Goal: Information Seeking & Learning: Learn about a topic

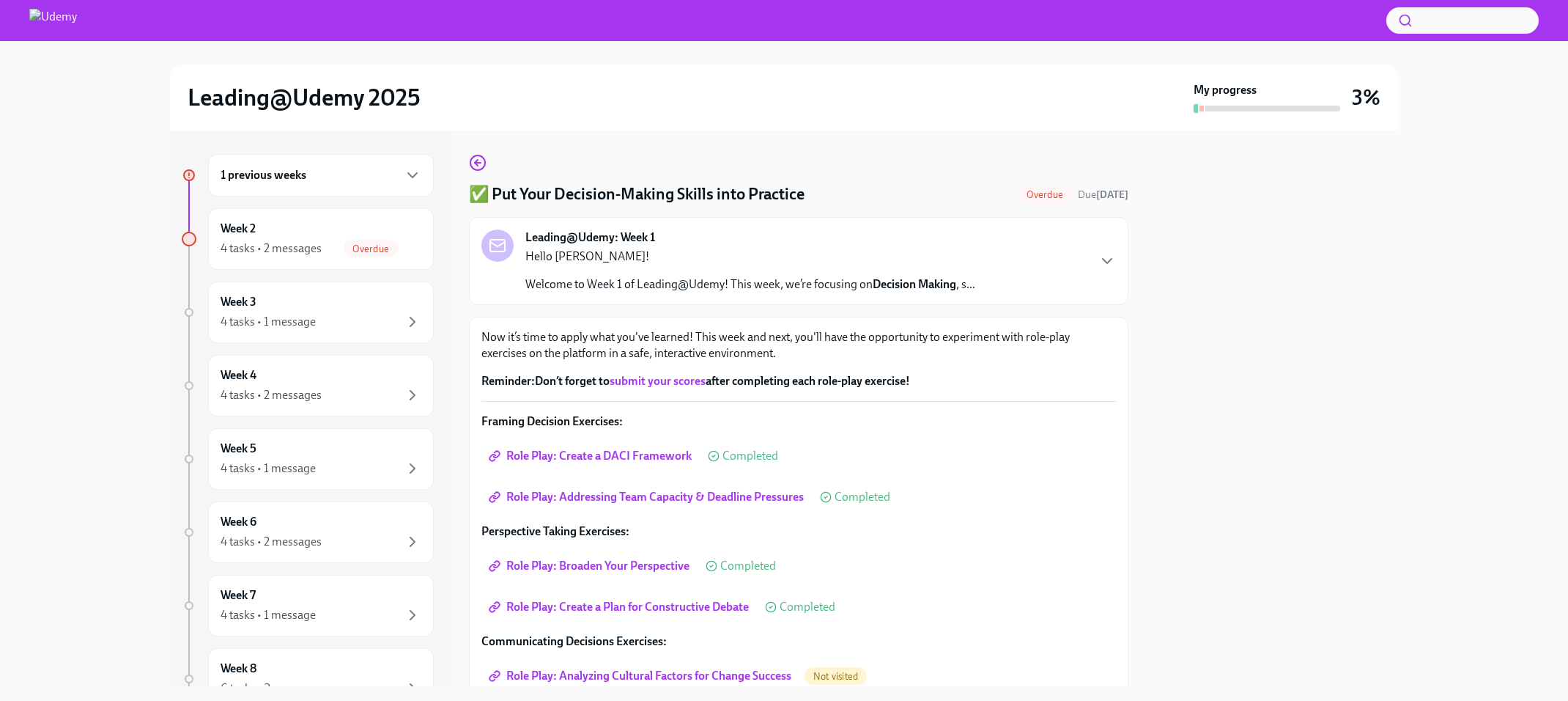
scroll to position [151, 0]
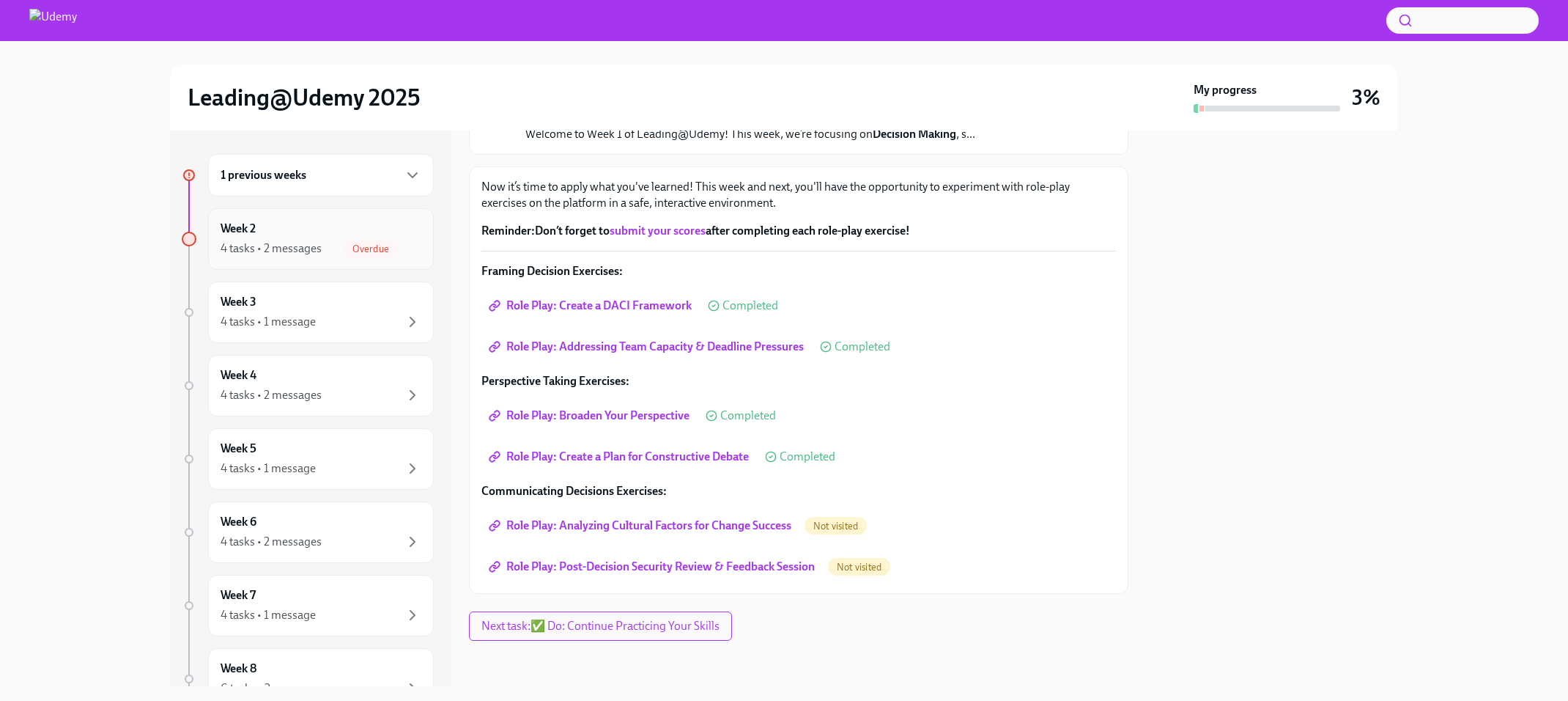
click at [304, 240] on div "4 tasks • 2 messages" at bounding box center [271, 248] width 101 height 16
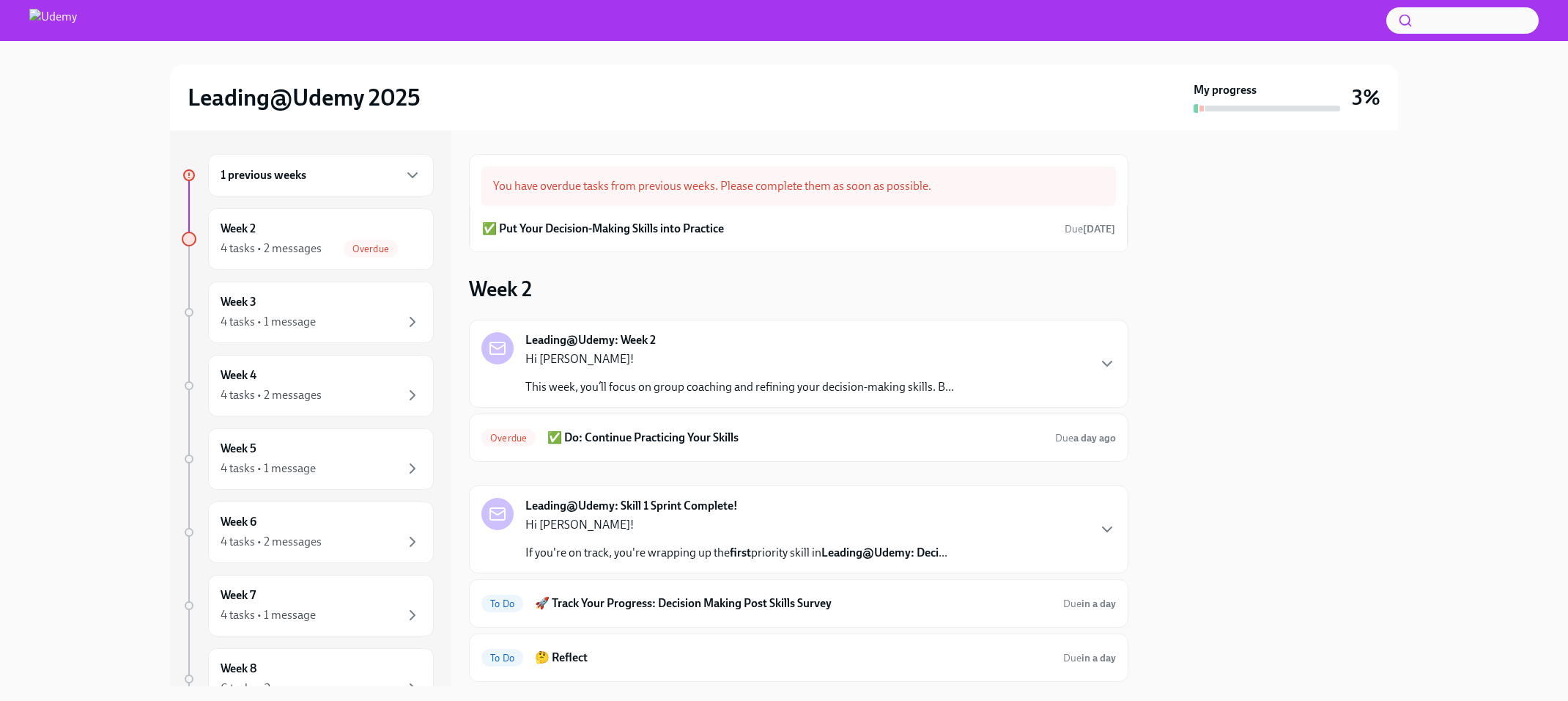
scroll to position [84, 0]
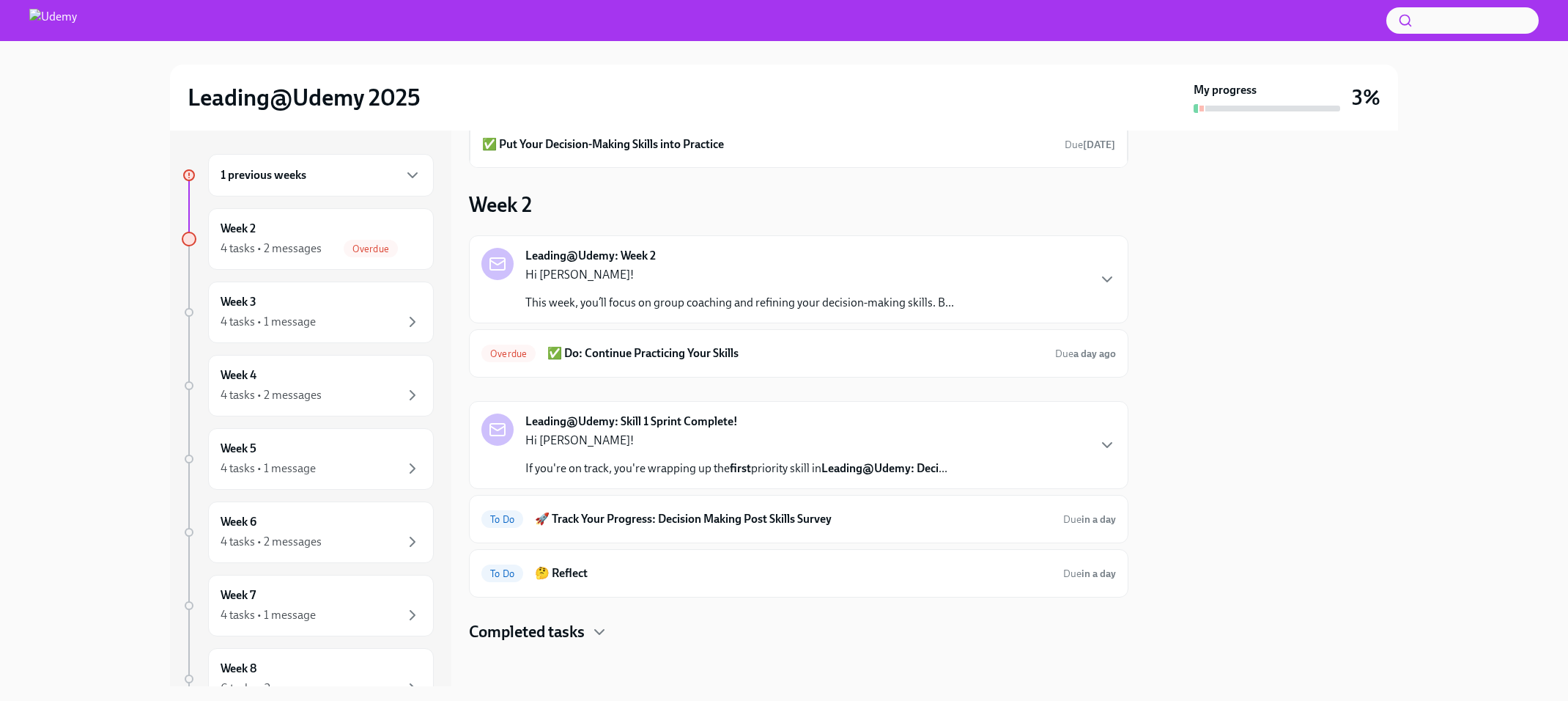
click at [317, 181] on div "1 previous weeks" at bounding box center [321, 175] width 201 height 18
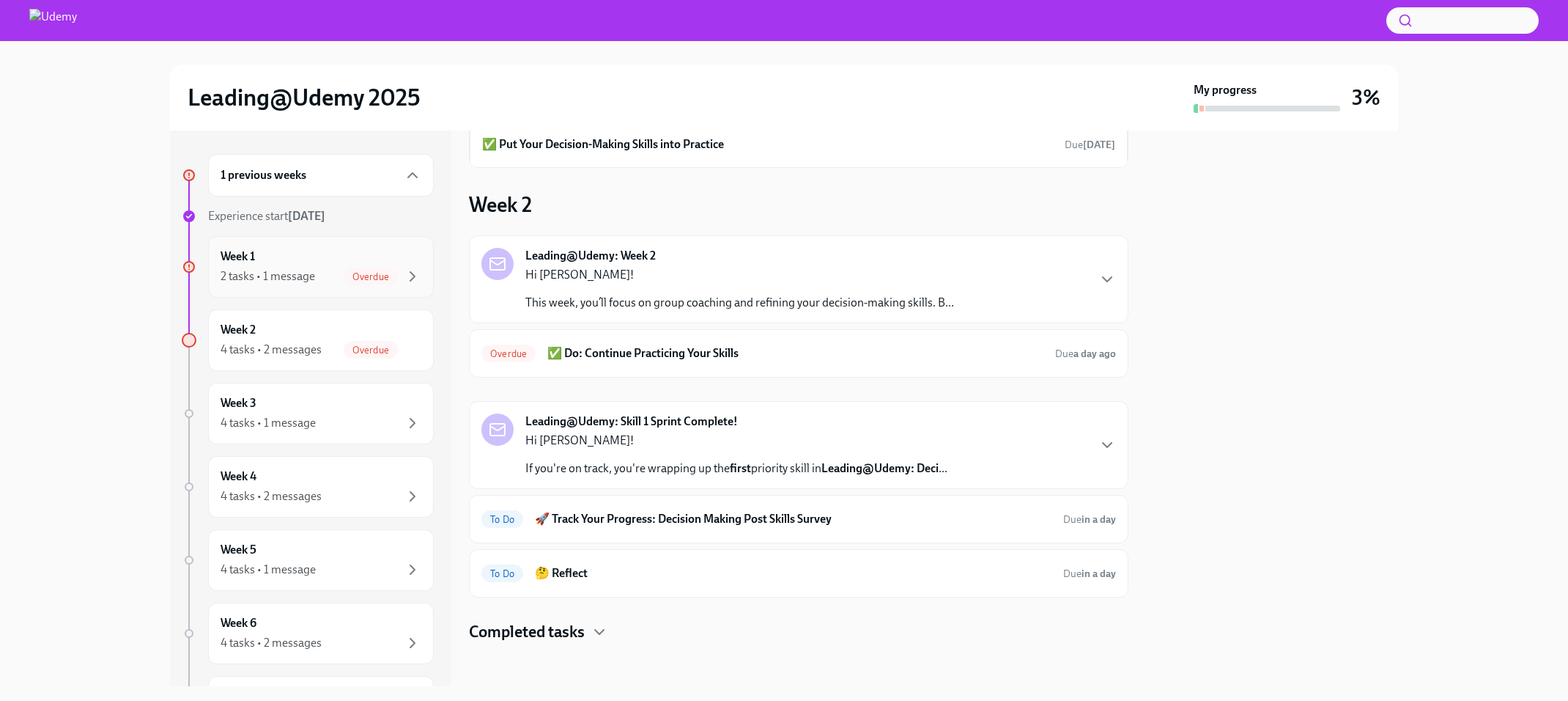
click at [311, 251] on div "Week 1 2 tasks • 1 message Overdue" at bounding box center [321, 267] width 201 height 37
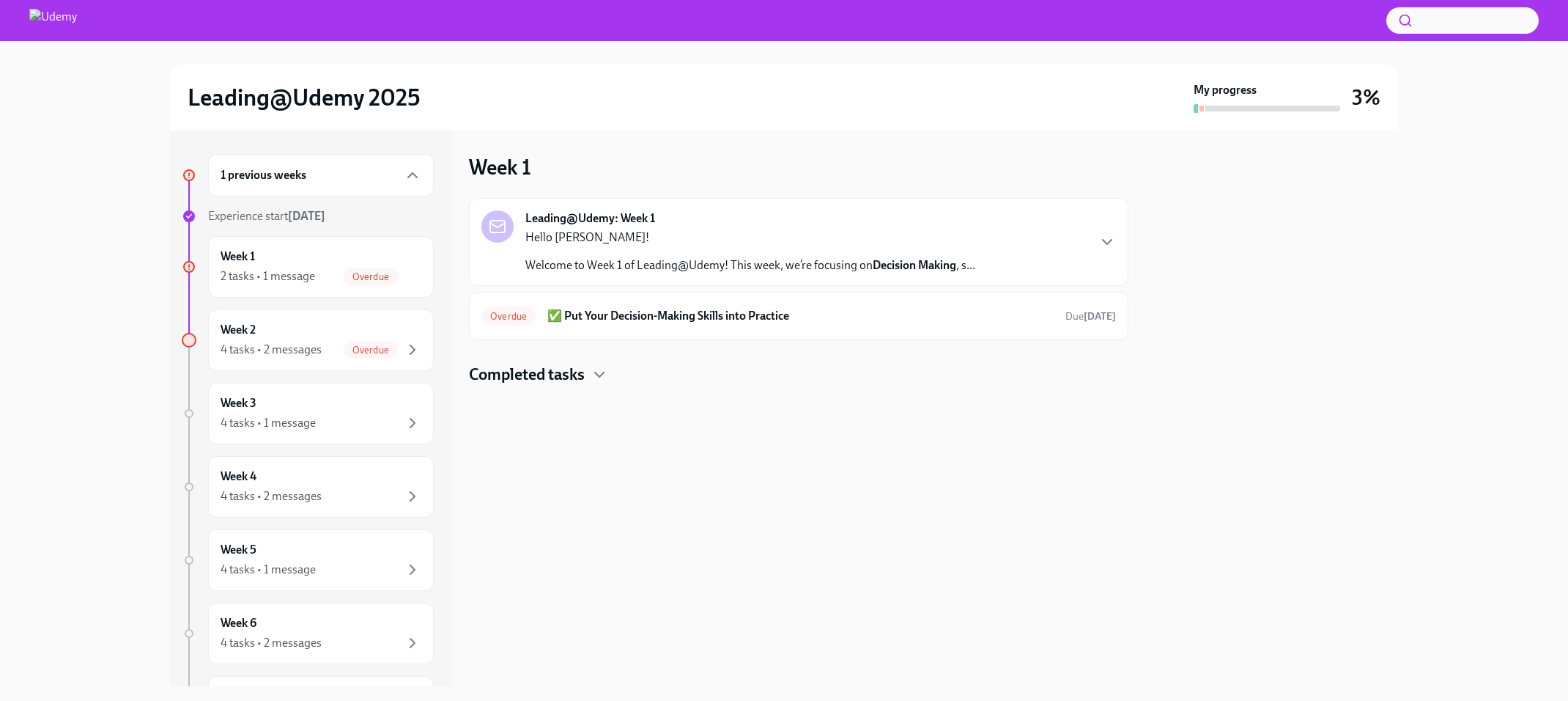
click at [667, 265] on p "Welcome to Week 1 of Leading@Udemy! This week, we’re focusing on Decision Makin…" at bounding box center [750, 265] width 450 height 16
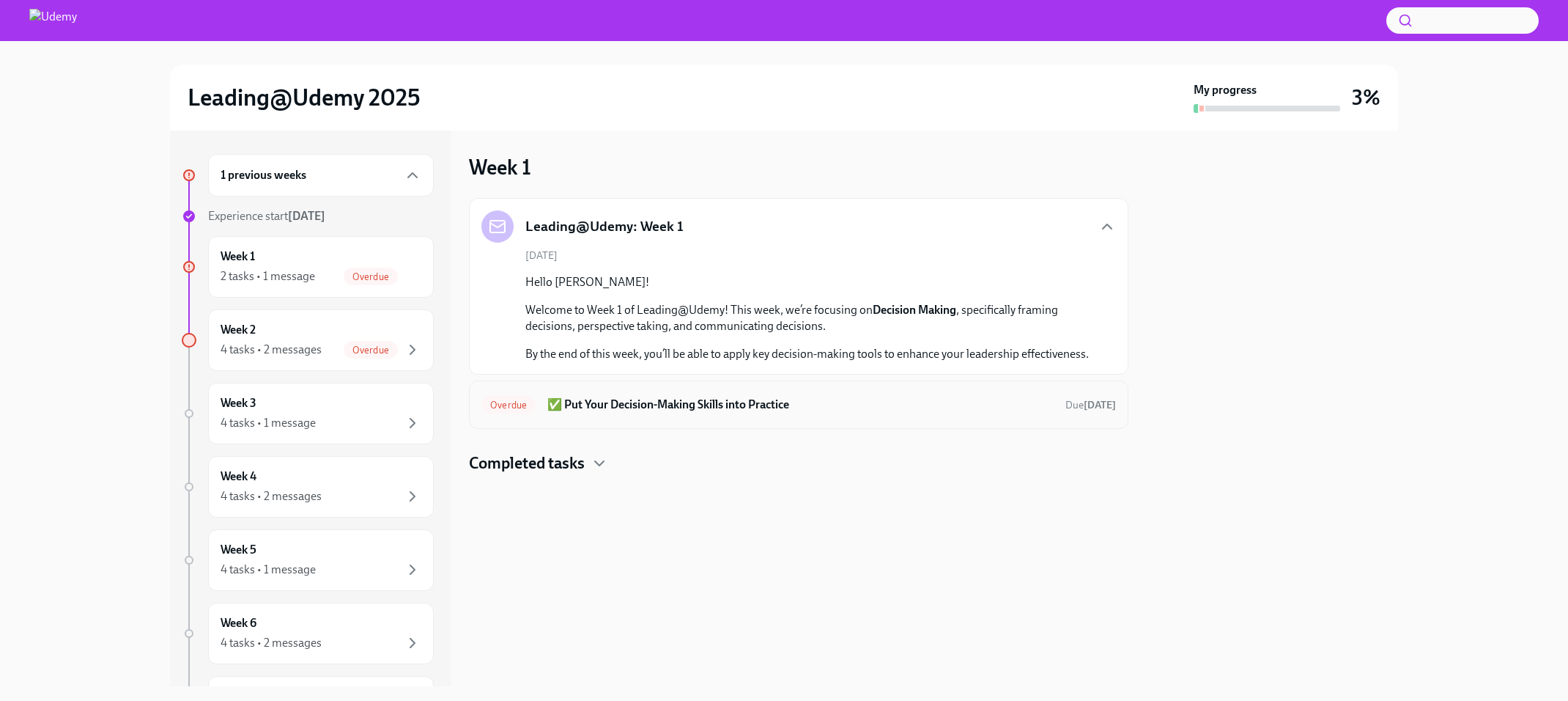
click at [656, 393] on div "Overdue ✅ Put Your Decision-Making Skills into Practice Due [DATE]" at bounding box center [799, 405] width 635 height 23
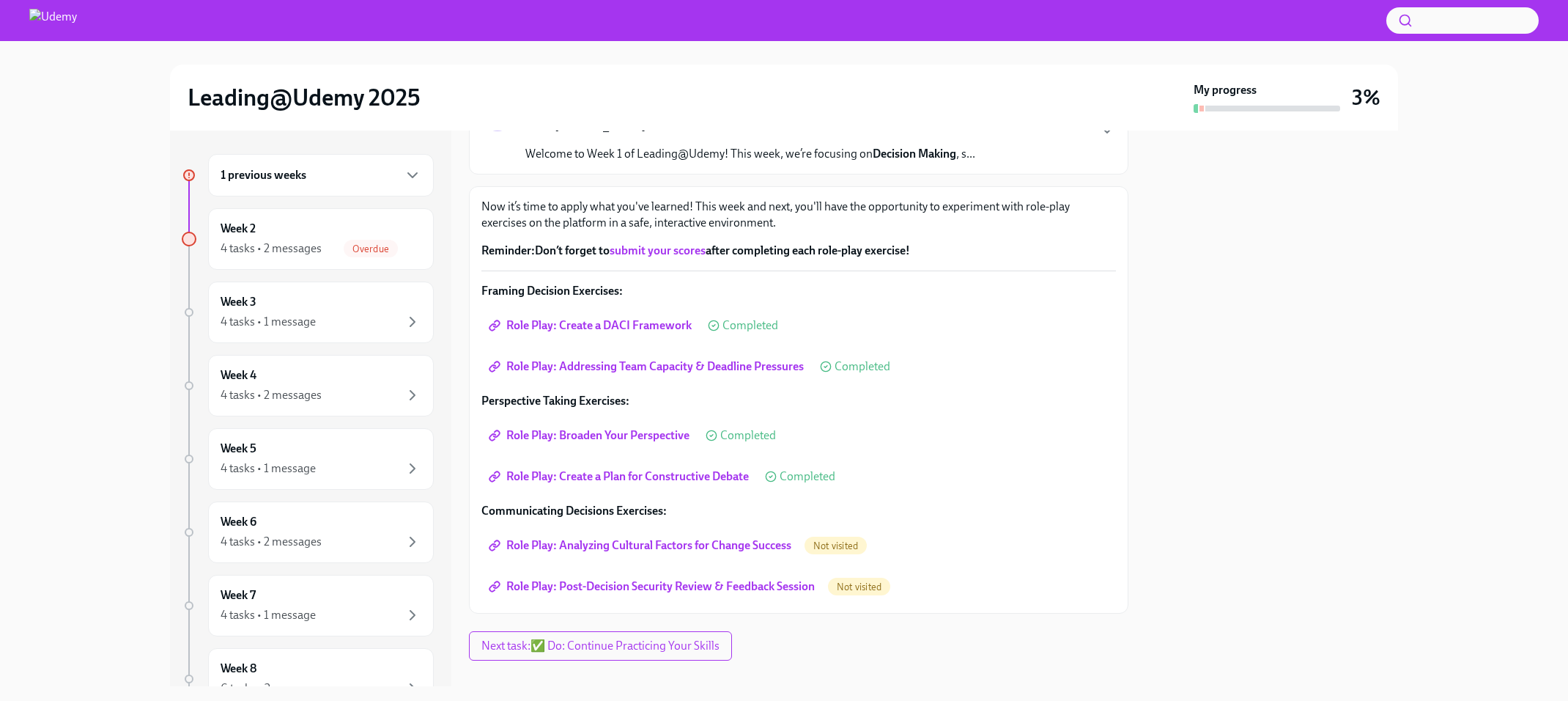
scroll to position [151, 0]
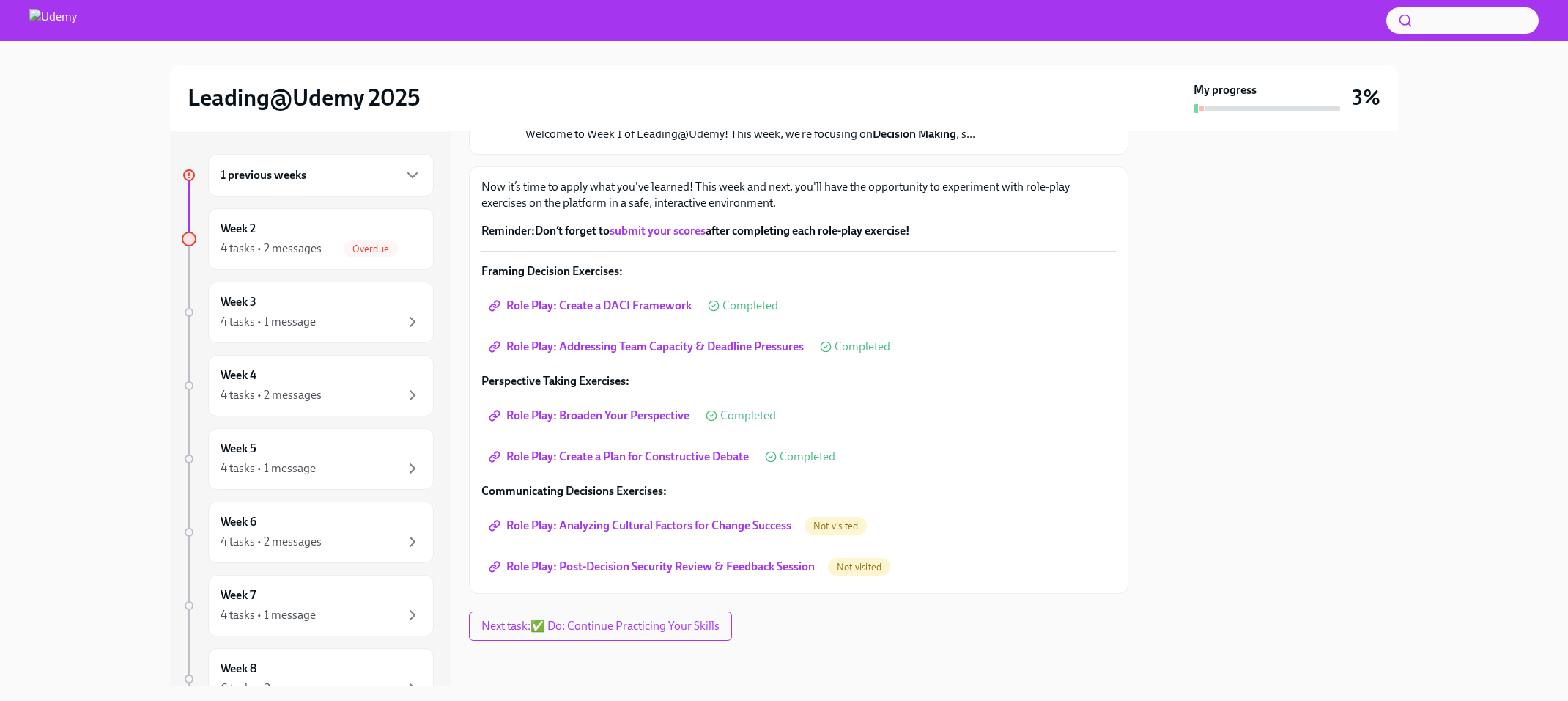
click at [656, 228] on link "submit your scores" at bounding box center [657, 230] width 96 height 14
click at [625, 310] on span "Role Play: Create a DACI Framework" at bounding box center [591, 306] width 200 height 15
click at [664, 232] on link "submit your scores" at bounding box center [657, 230] width 96 height 14
click at [640, 350] on span "Role Play: Addressing Team Capacity & Deadline Pressures" at bounding box center [647, 347] width 312 height 15
click at [636, 413] on span "Role Play: Broaden Your Perspective" at bounding box center [590, 416] width 198 height 15
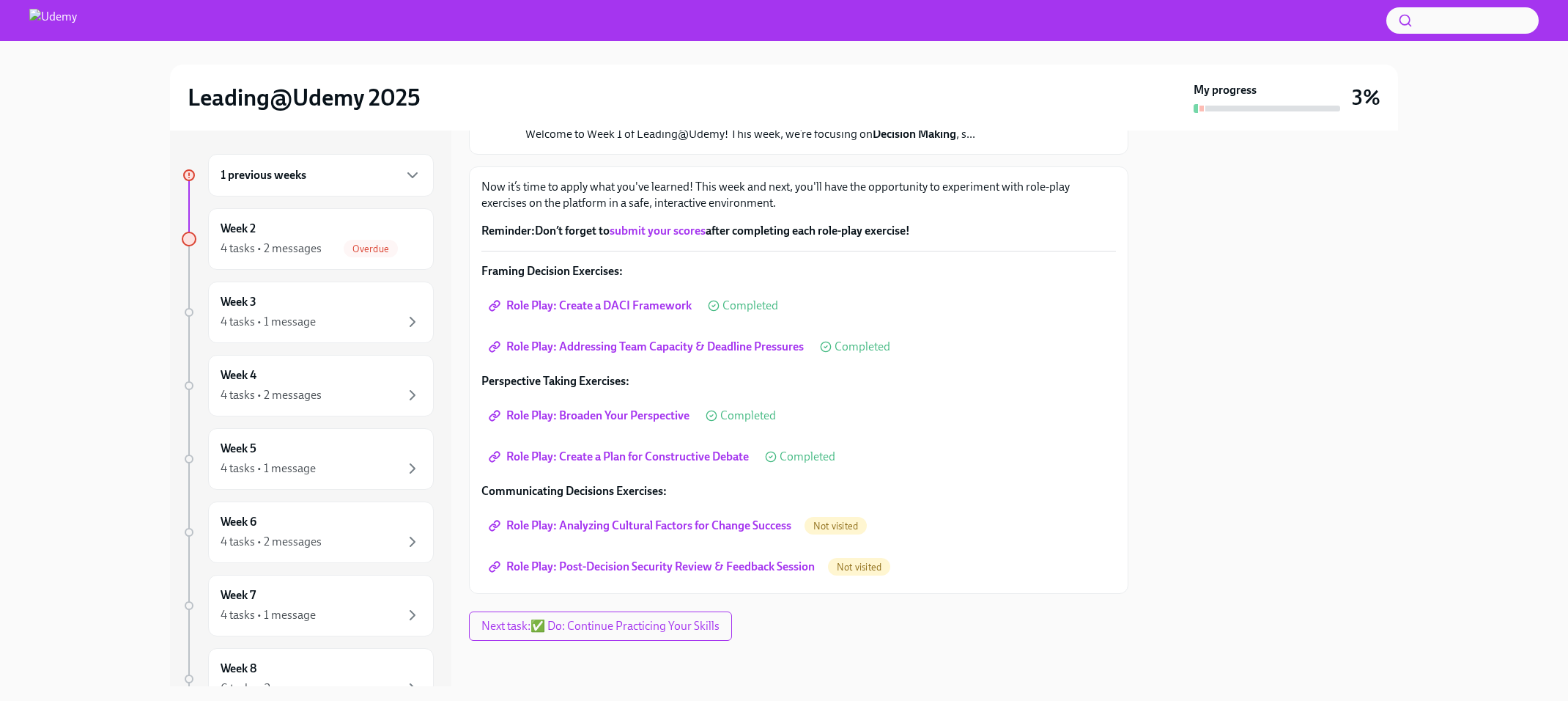
click at [626, 459] on span "Role Play: Create a Plan for Constructive Debate" at bounding box center [621, 457] width 258 height 15
click at [633, 527] on span "Role Play: Analyzing Cultural Factors for Change Success" at bounding box center [641, 525] width 299 height 15
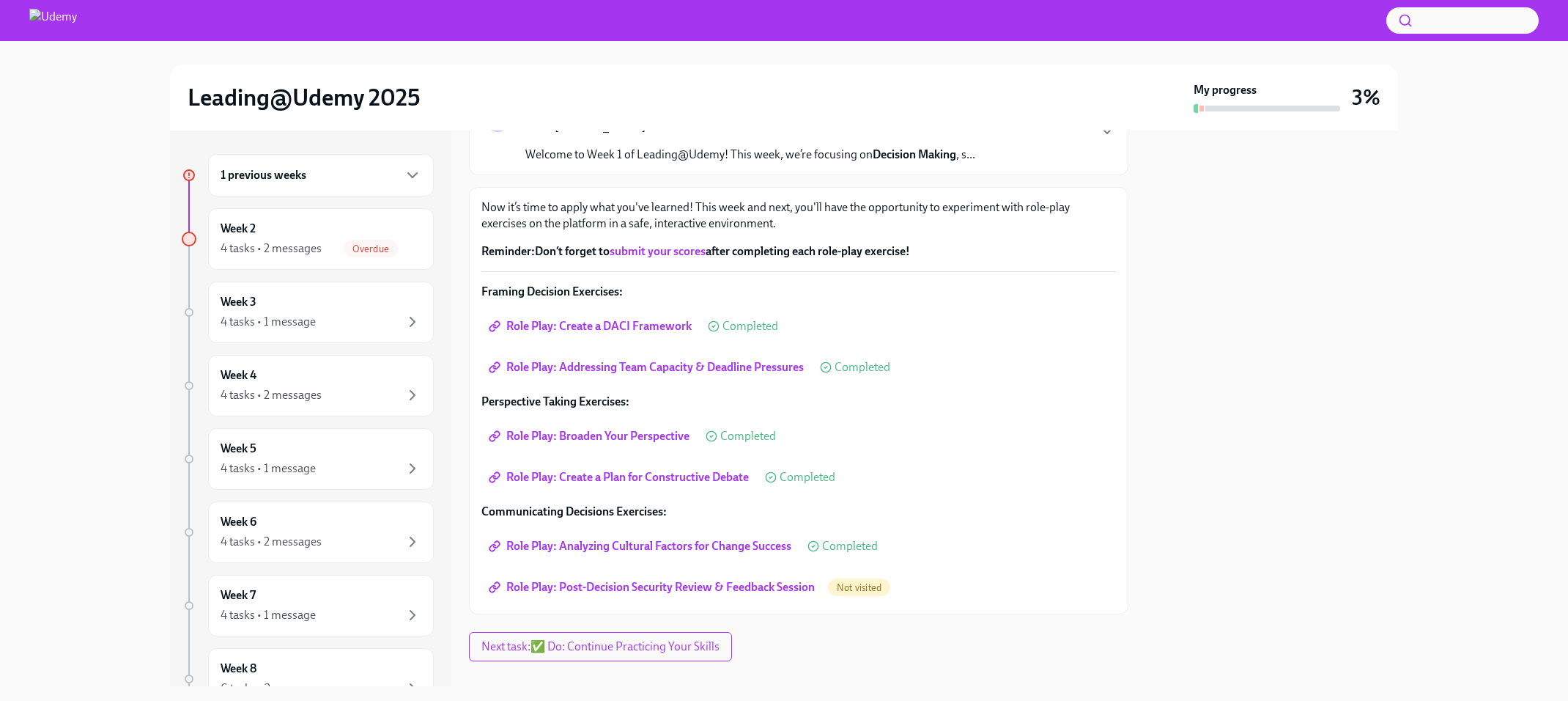
scroll to position [133, 0]
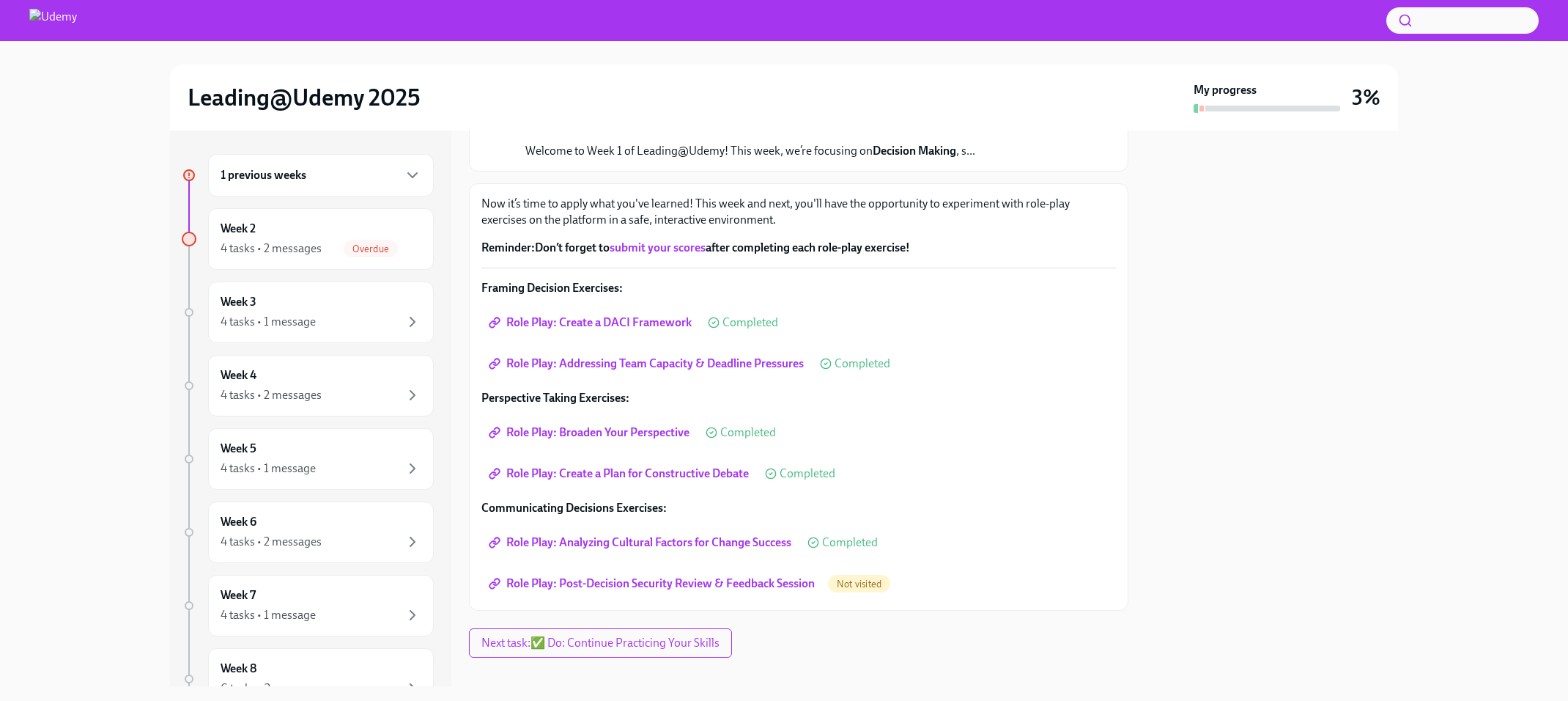
click at [719, 540] on span "Role Play: Analyzing Cultural Factors for Change Success" at bounding box center [641, 543] width 299 height 15
click at [700, 584] on span "Role Play: Post-Decision Security Review & Feedback Session" at bounding box center [653, 584] width 323 height 15
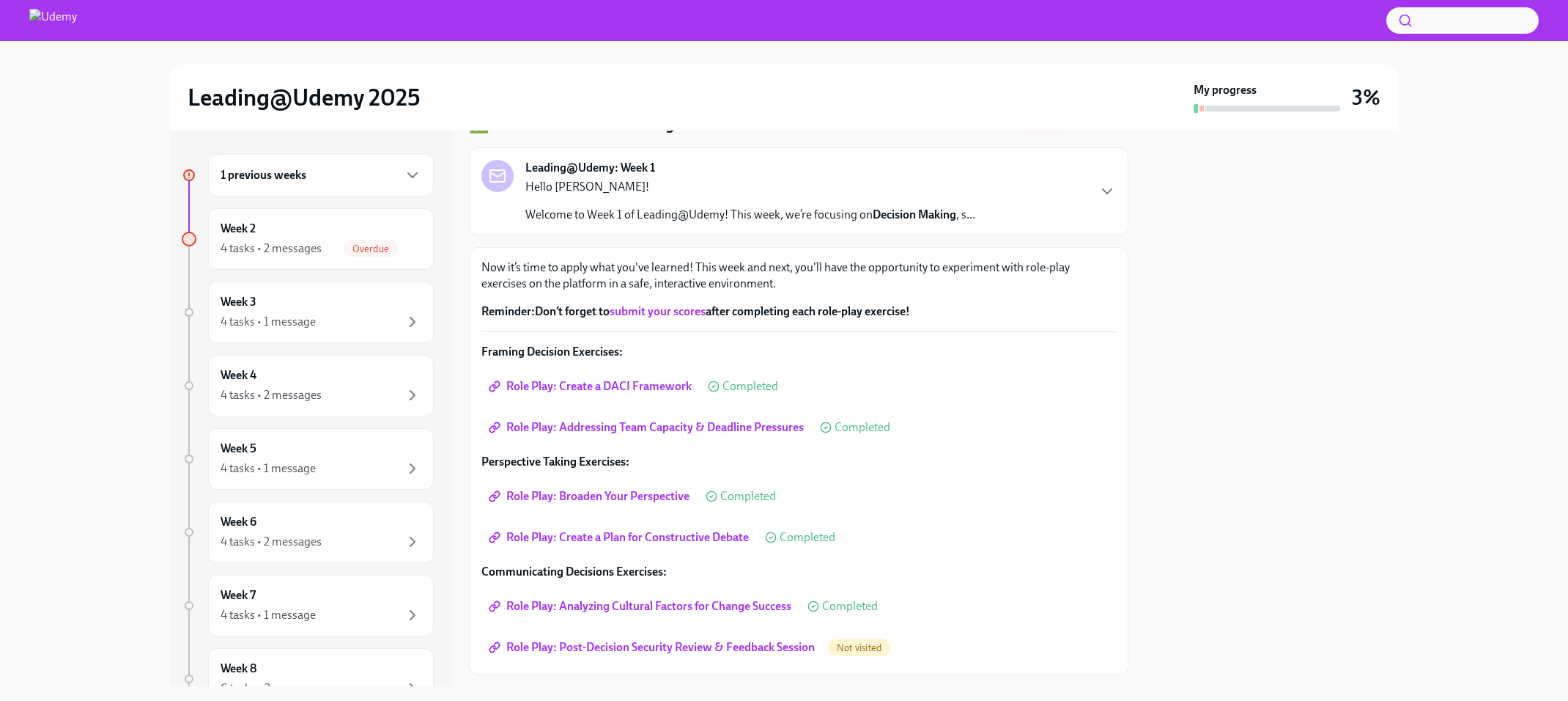
scroll to position [48, 0]
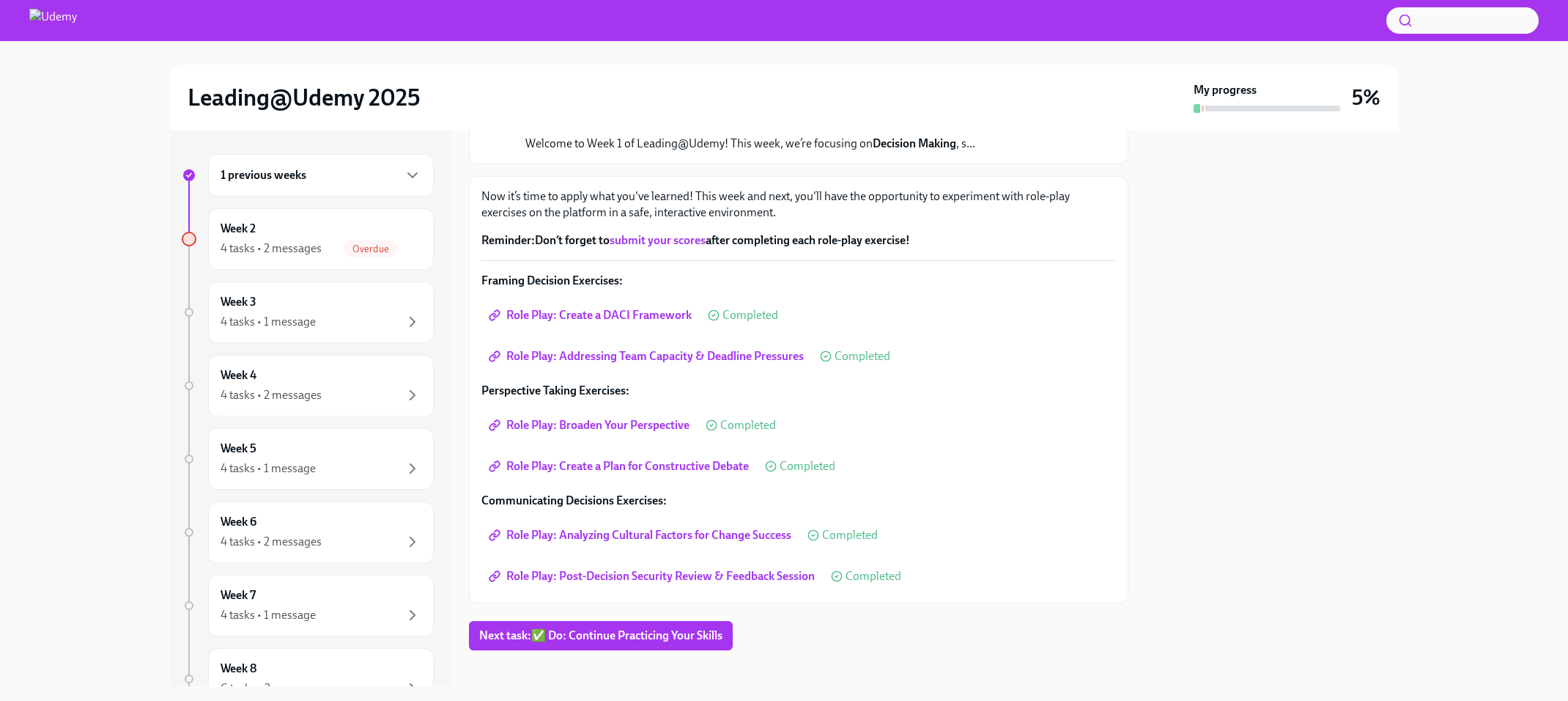
scroll to position [151, 0]
